Goal: Task Accomplishment & Management: Manage account settings

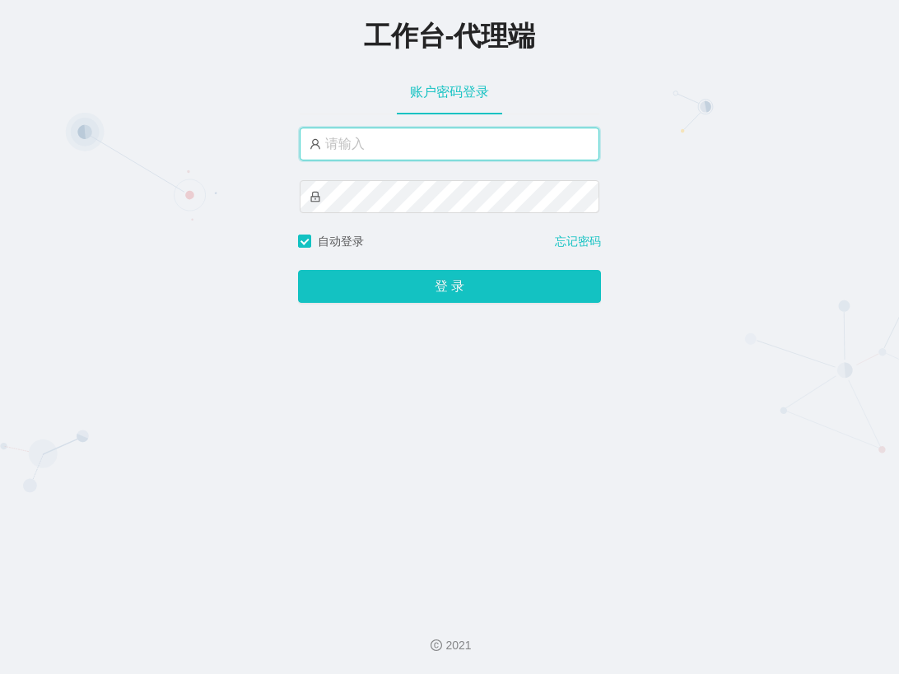
click at [393, 151] on input "text" at bounding box center [450, 144] width 300 height 33
type input "admin"
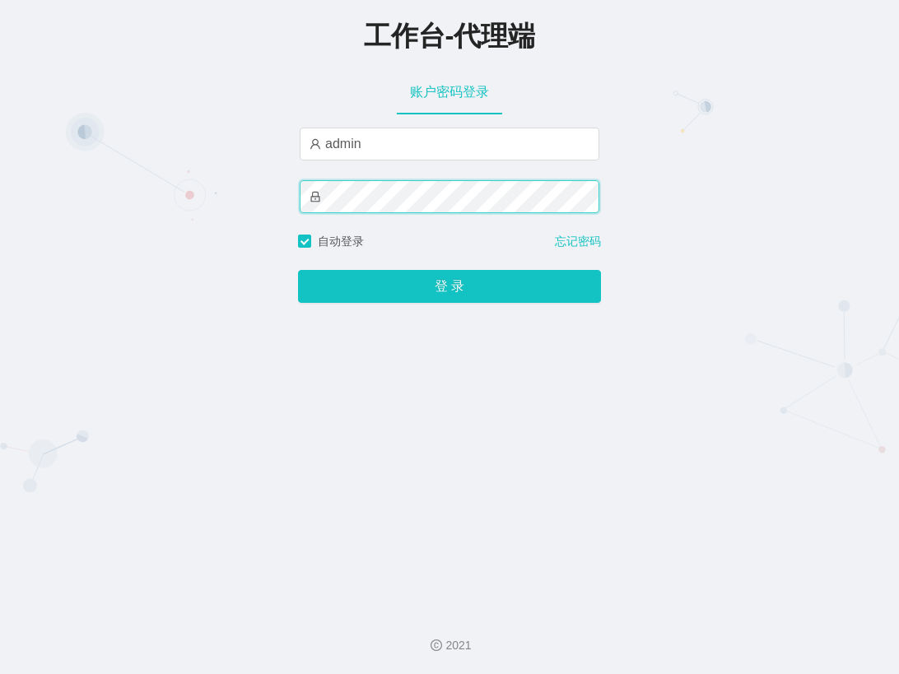
click at [298, 270] on button "登 录" at bounding box center [449, 286] width 303 height 33
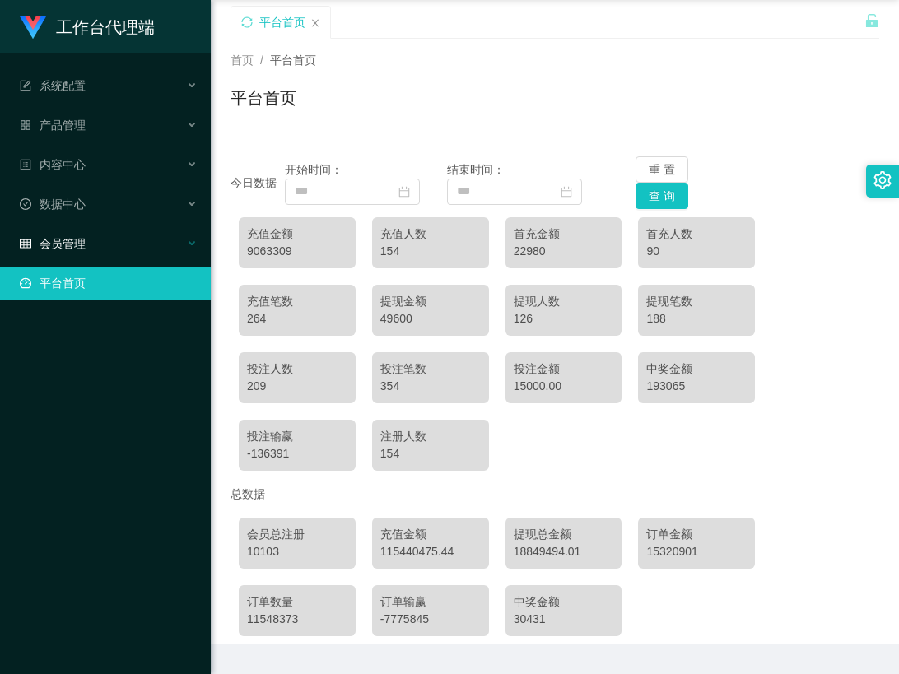
scroll to position [82, 0]
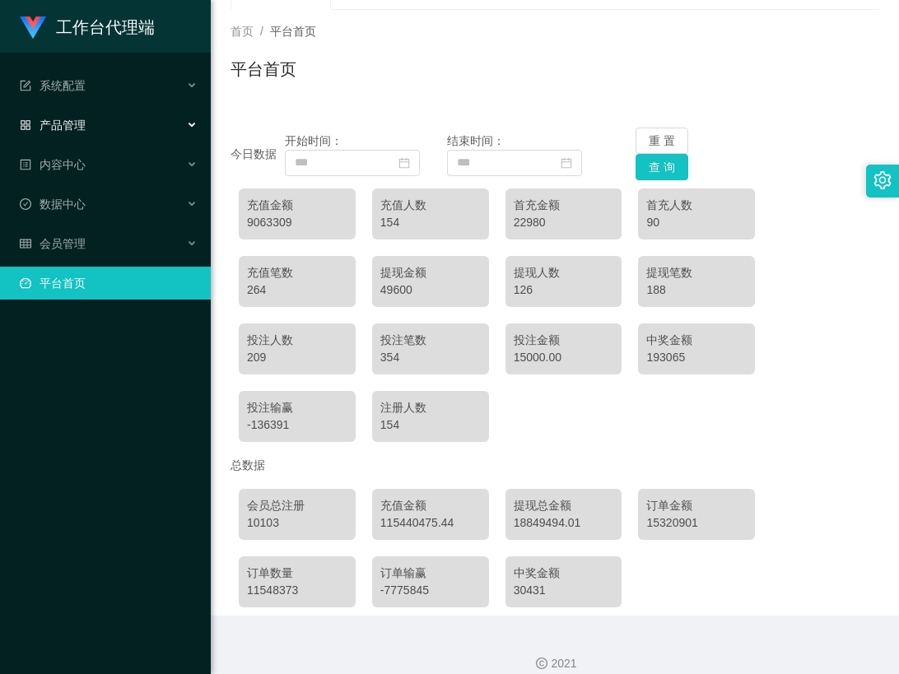
click at [134, 121] on div "产品管理" at bounding box center [105, 125] width 211 height 33
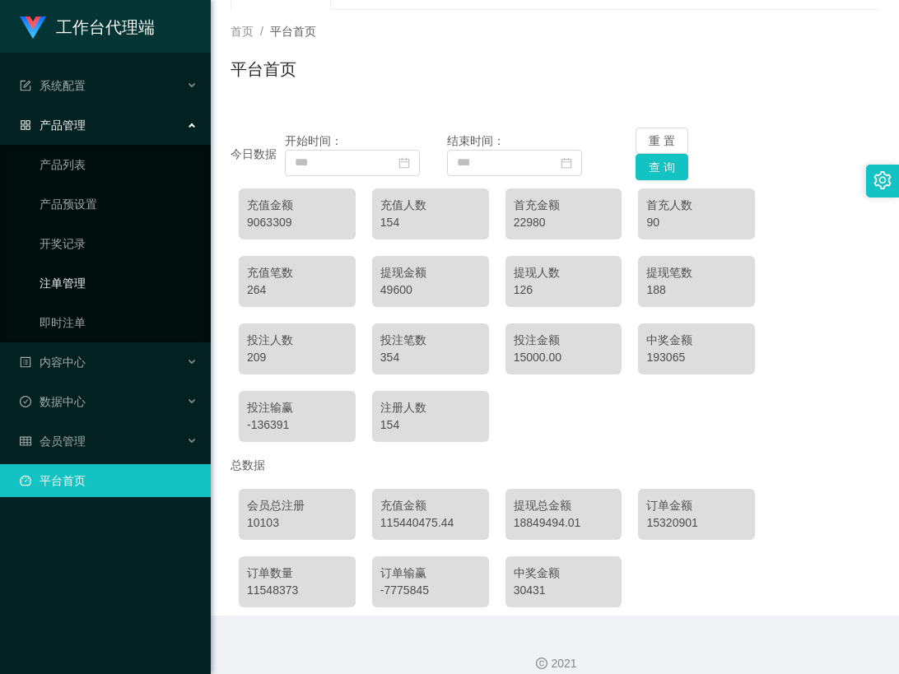
click at [137, 270] on link "注单管理" at bounding box center [119, 283] width 158 height 33
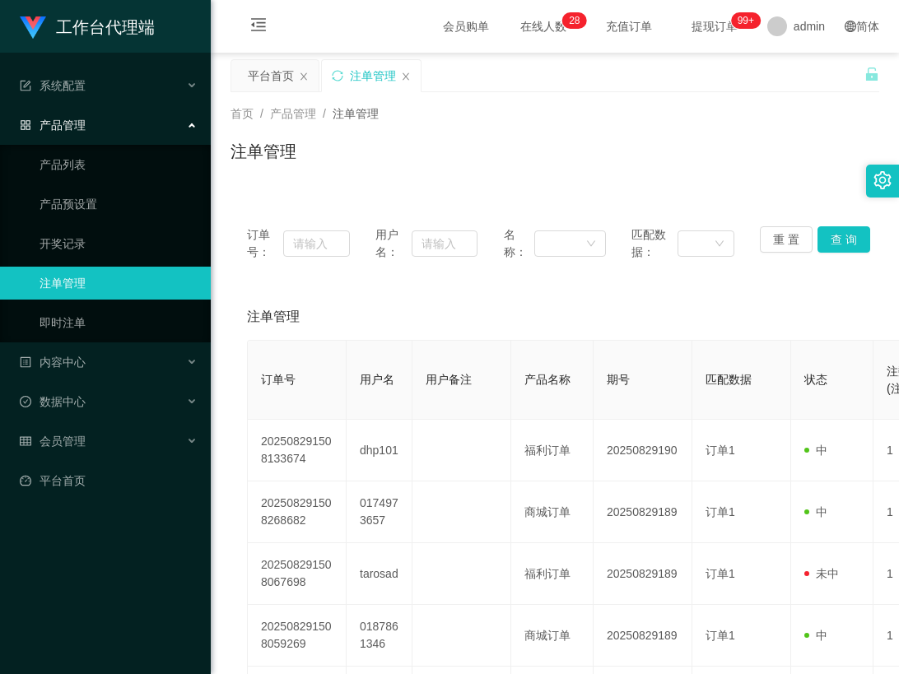
click at [407, 360] on th "用户名" at bounding box center [379, 380] width 66 height 79
click at [437, 249] on input "text" at bounding box center [445, 243] width 66 height 26
paste input "Pema"
type input "Pema"
click at [832, 237] on button "查 询" at bounding box center [843, 239] width 53 height 26
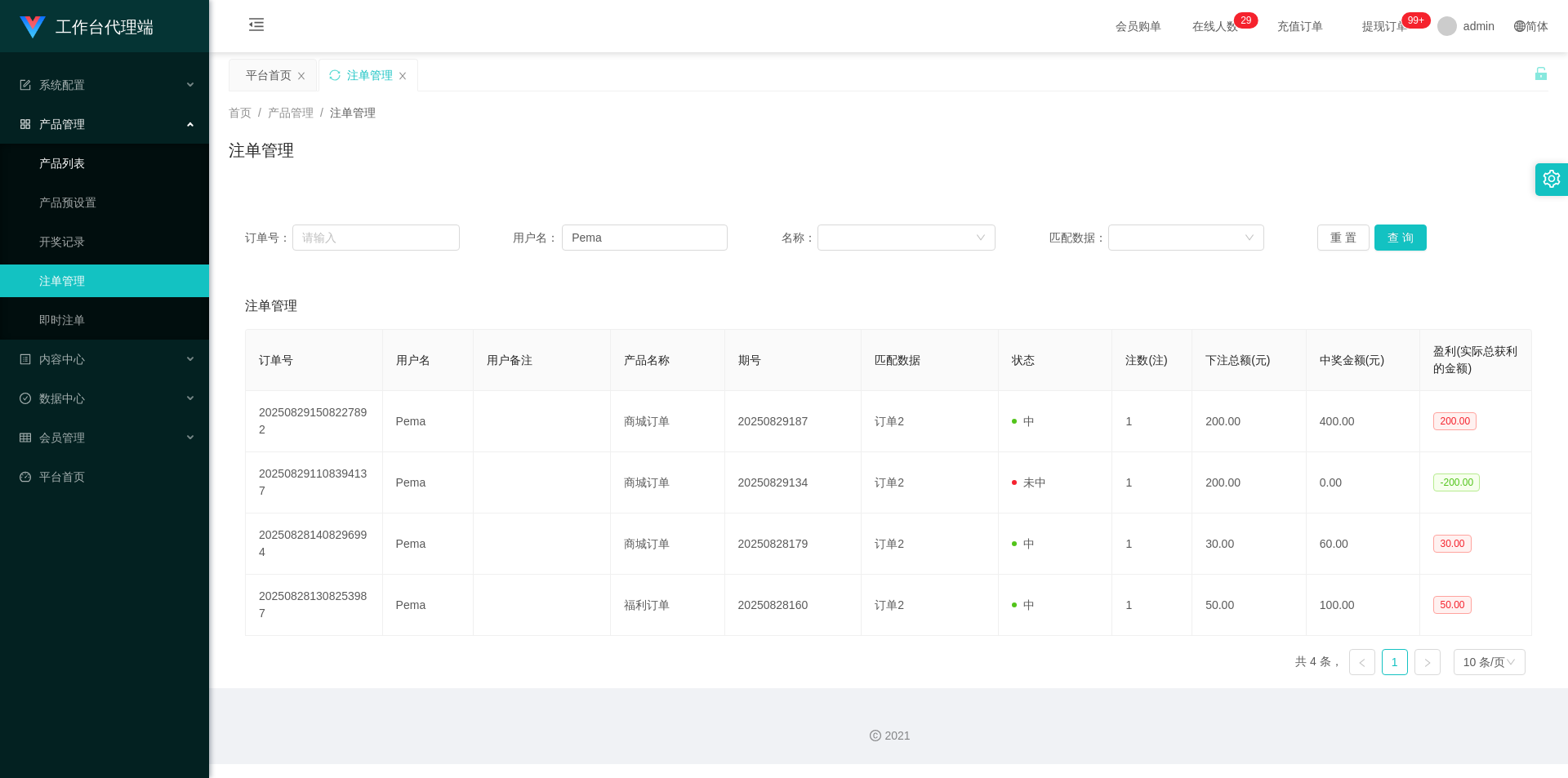
click at [99, 171] on link "产品列表" at bounding box center [118, 163] width 157 height 33
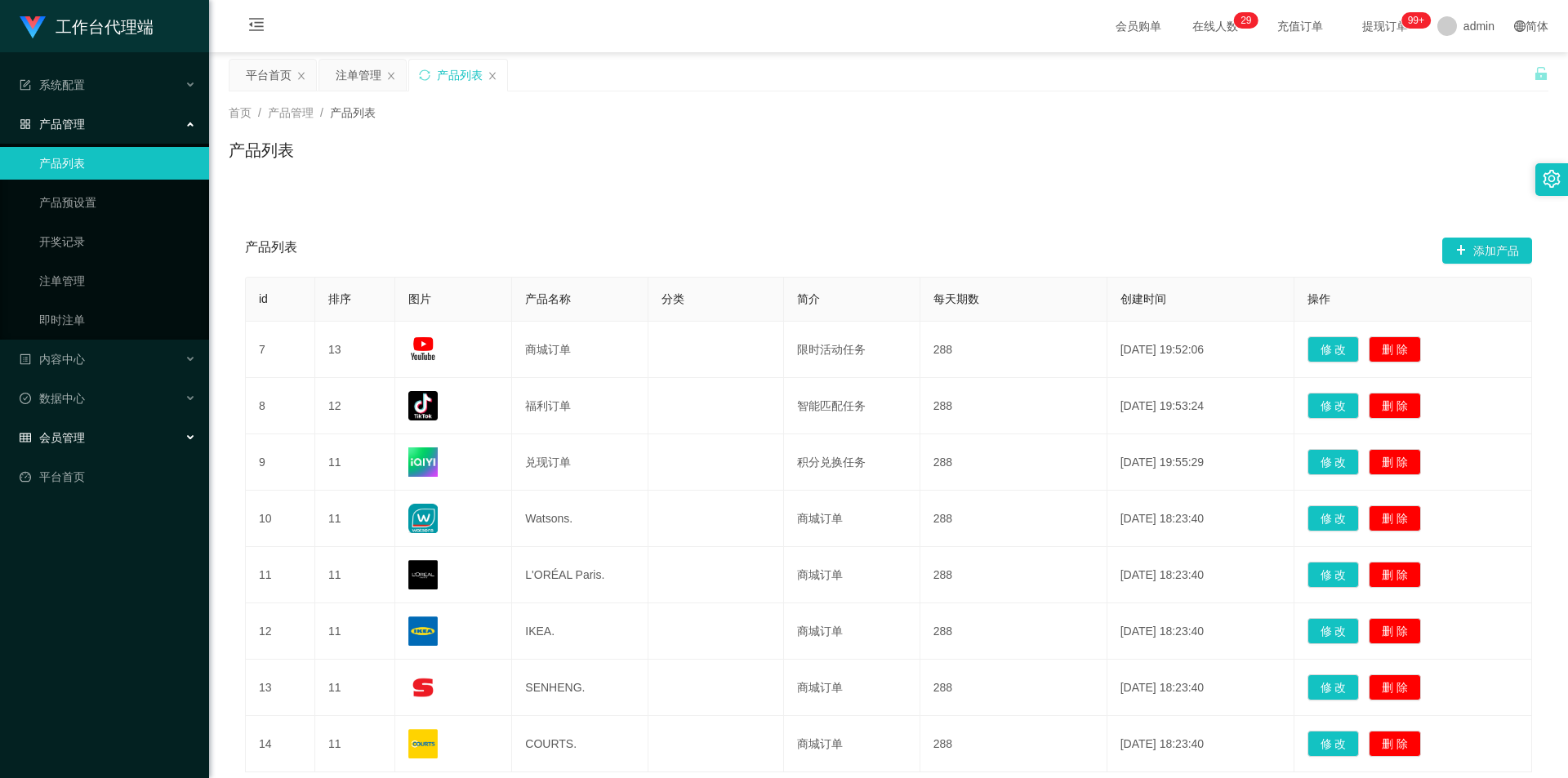
click at [123, 433] on div "会员管理" at bounding box center [104, 438] width 209 height 33
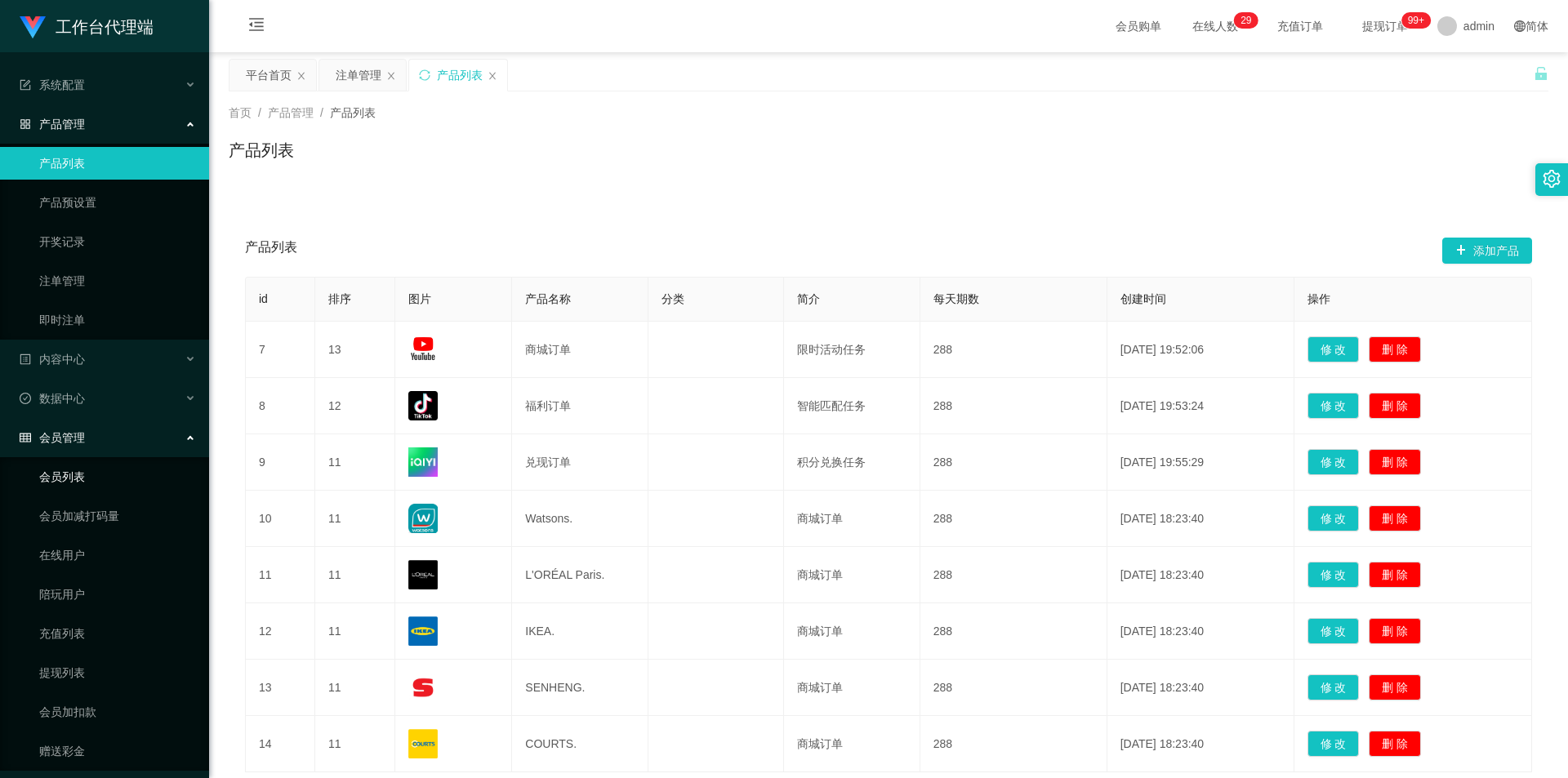
click at [106, 475] on link "会员列表" at bounding box center [118, 476] width 157 height 33
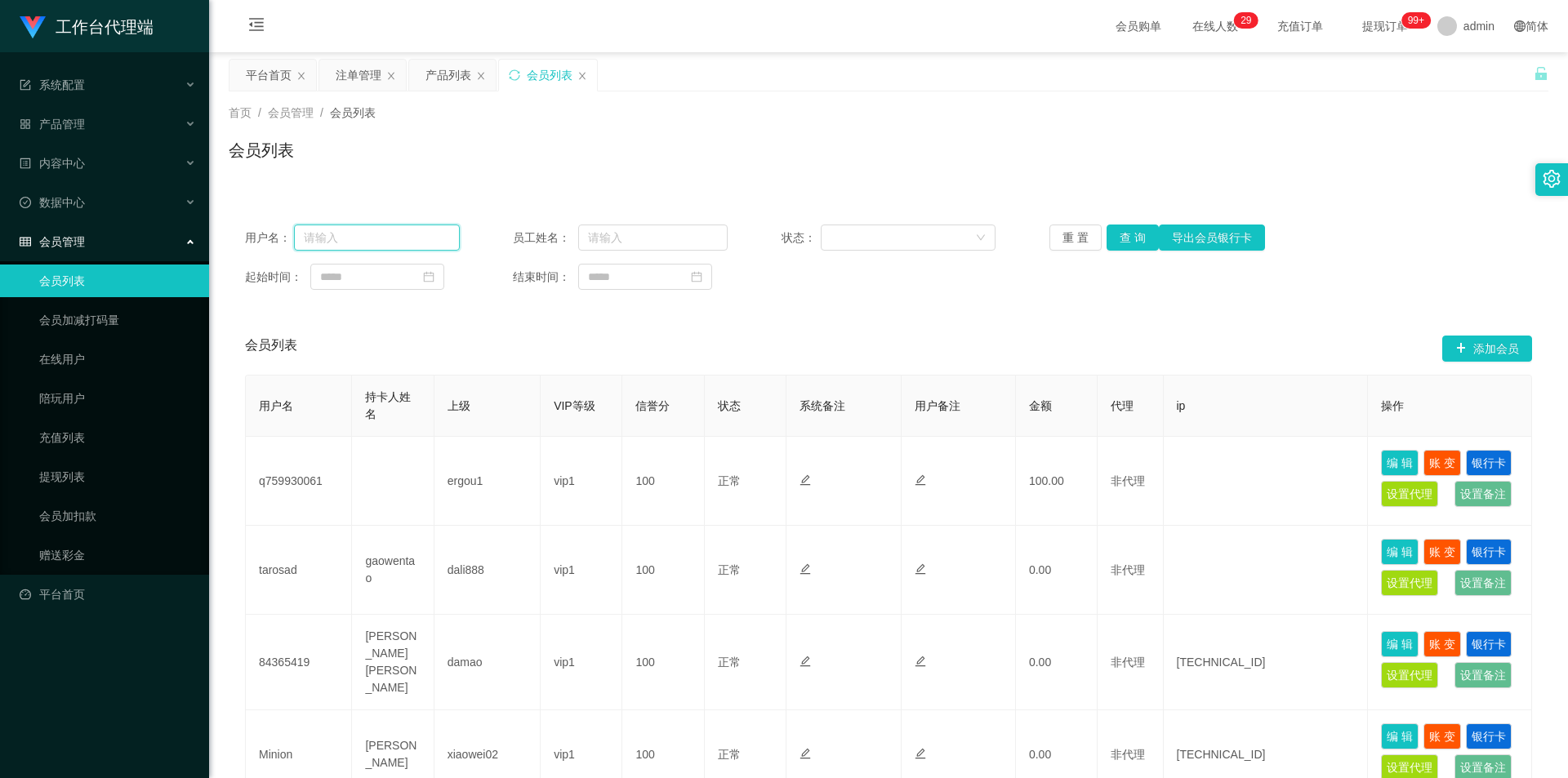
click at [378, 240] on input "text" at bounding box center [376, 237] width 166 height 26
paste input "Pema"
type input "Pema"
click at [891, 226] on button "查 询" at bounding box center [1132, 237] width 53 height 26
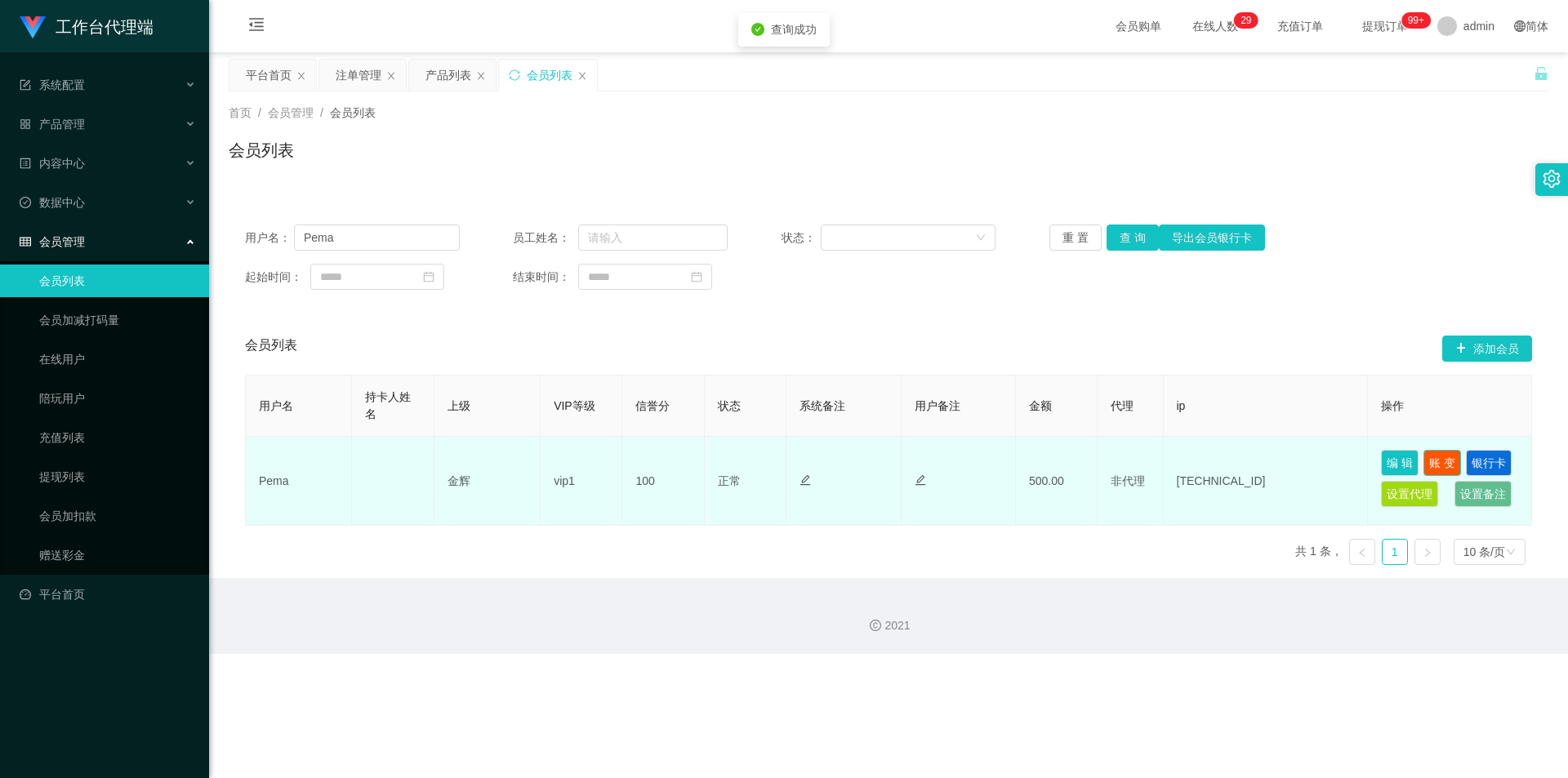
click at [891, 468] on button "账 变" at bounding box center [1443, 462] width 38 height 26
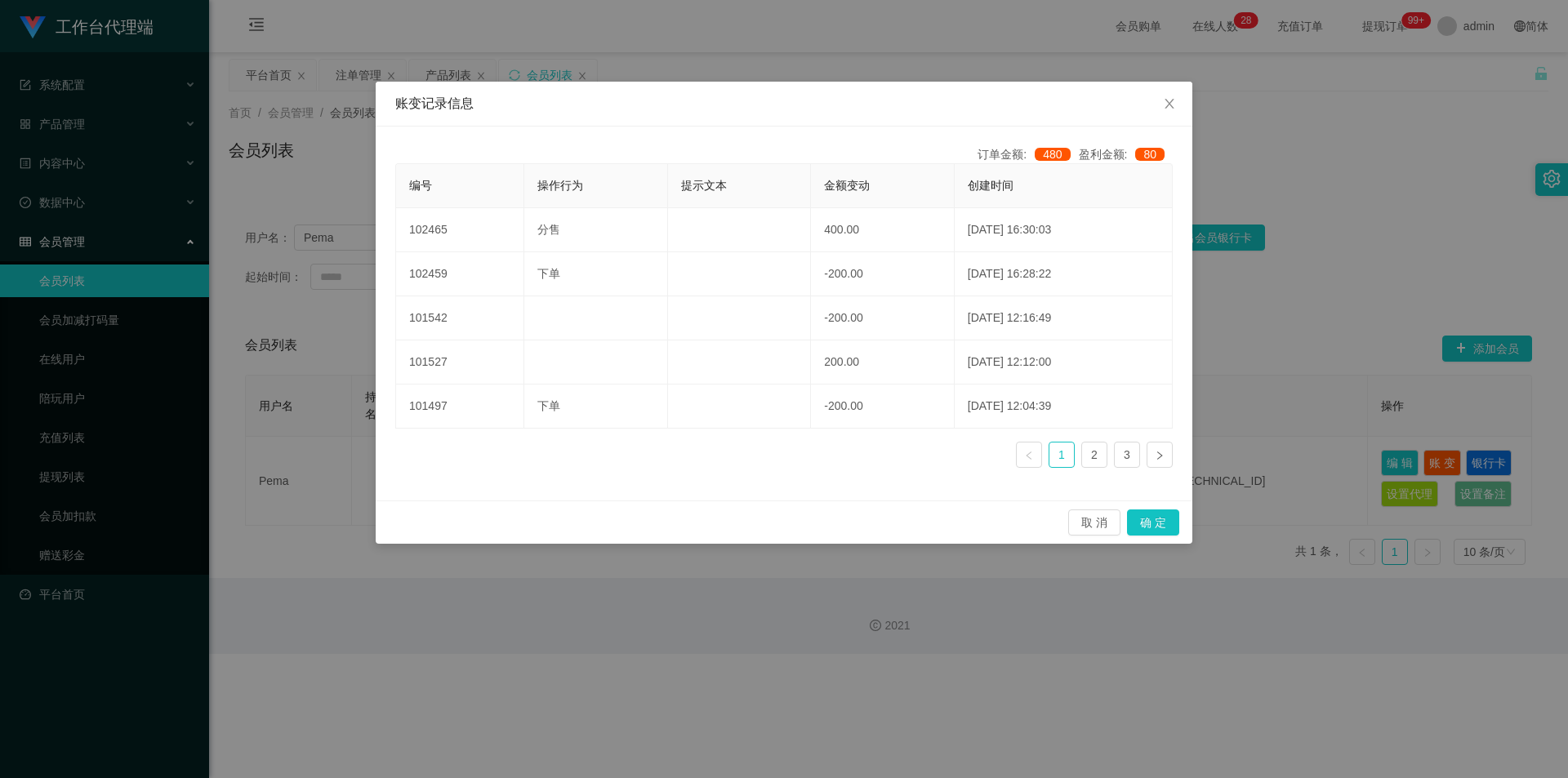
click at [891, 355] on div "账变记录信息 订单金额: 480 盈利金额: 80 编号 操作行为 提示文本 金额变动 创建时间 102465 分售 400.00 [DATE] 16:30:…" at bounding box center [784, 389] width 1568 height 778
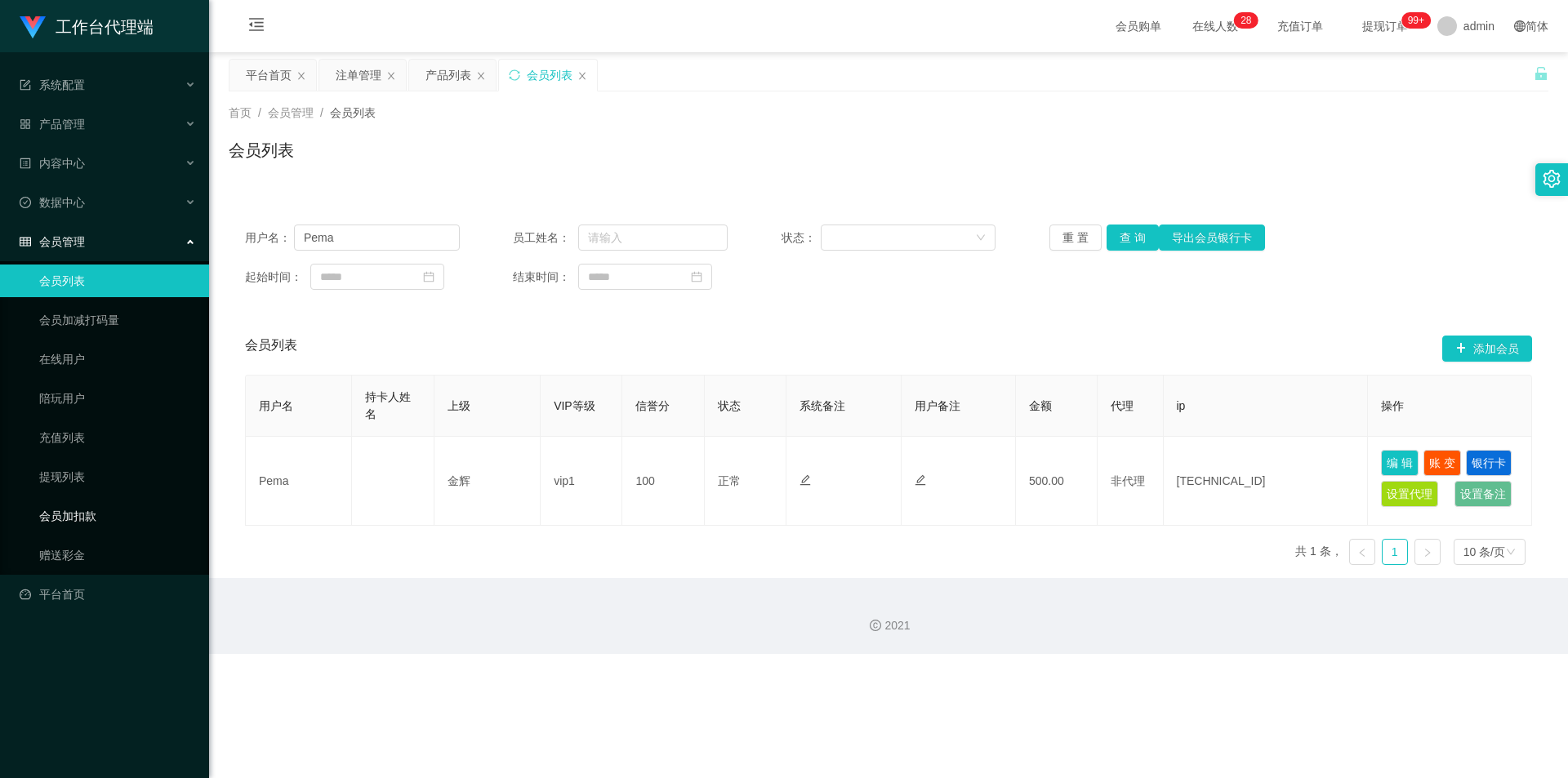
click at [150, 515] on link "会员加扣款" at bounding box center [118, 516] width 157 height 33
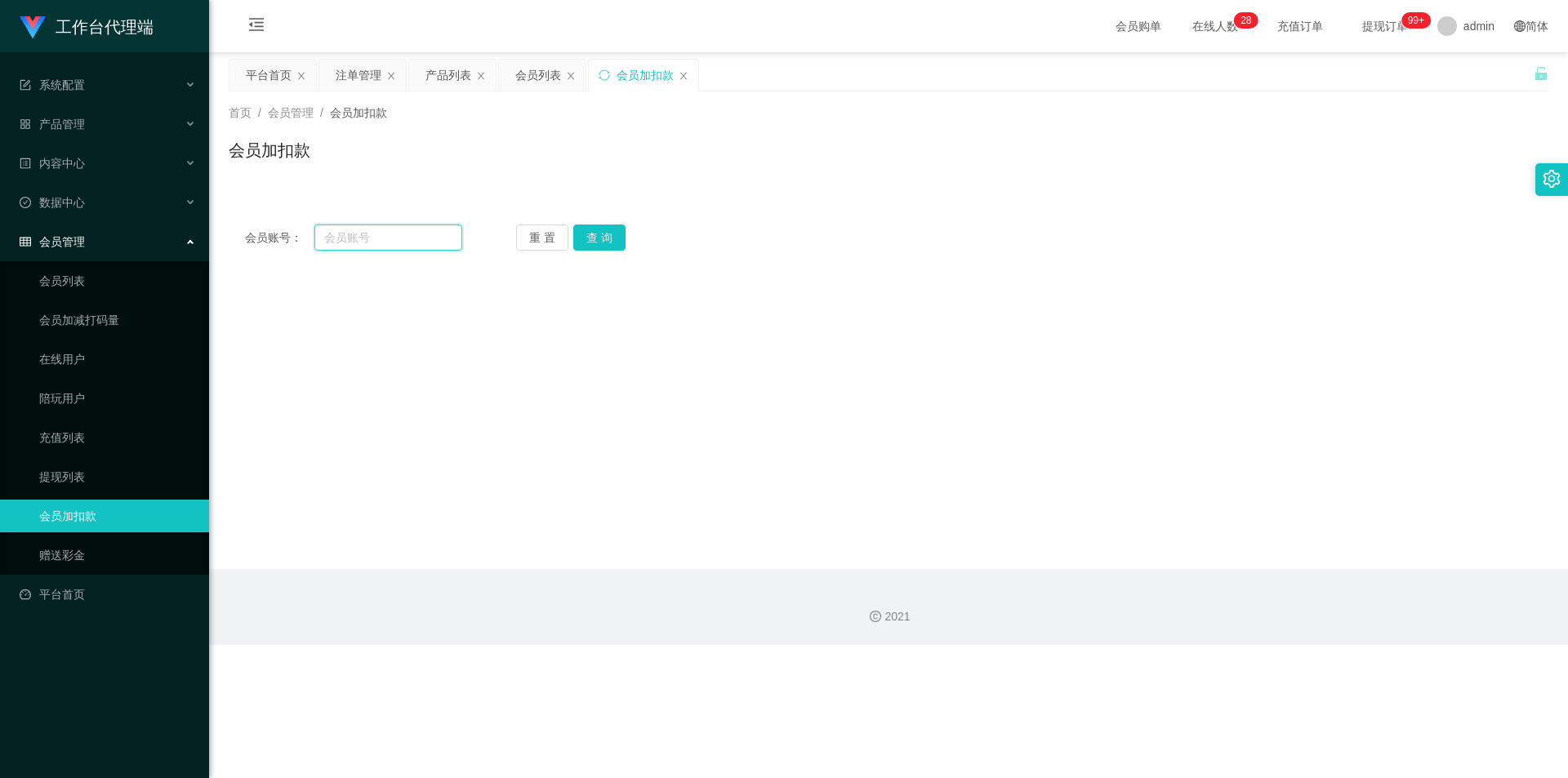
click at [359, 235] on input "text" at bounding box center [388, 237] width 148 height 26
paste input "Pema"
type input "Pema"
click at [594, 234] on button "查 询" at bounding box center [599, 237] width 53 height 26
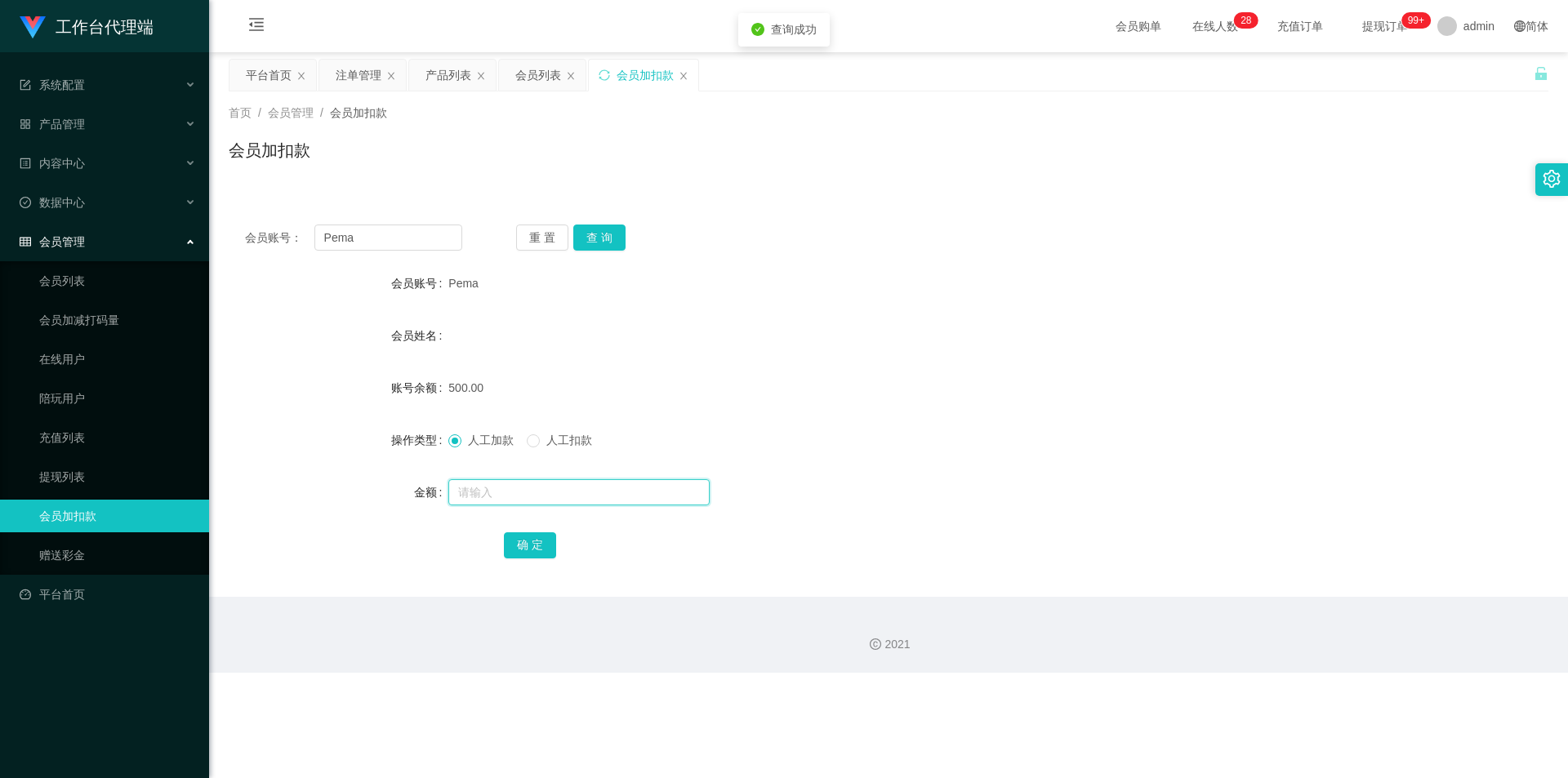
click at [496, 480] on input "text" at bounding box center [579, 492] width 261 height 26
type input "500"
click at [525, 540] on button "确 定" at bounding box center [530, 546] width 53 height 26
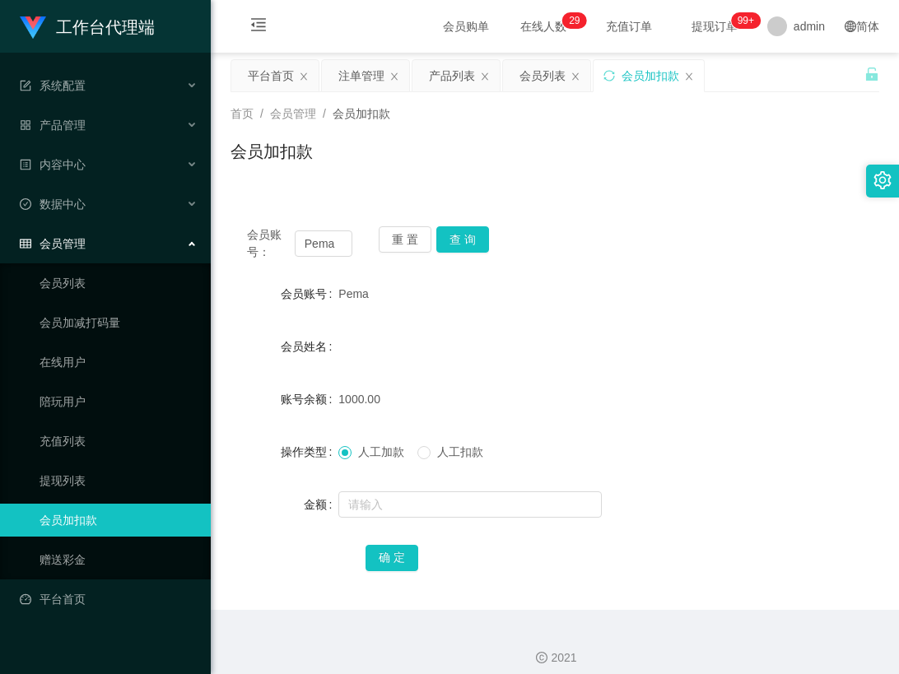
click at [709, 341] on div "会员姓名" at bounding box center [554, 346] width 649 height 33
click at [447, 515] on input "text" at bounding box center [469, 504] width 263 height 26
type input "200"
click at [416, 557] on button "确 定" at bounding box center [391, 558] width 53 height 26
